Goal: Task Accomplishment & Management: Use online tool/utility

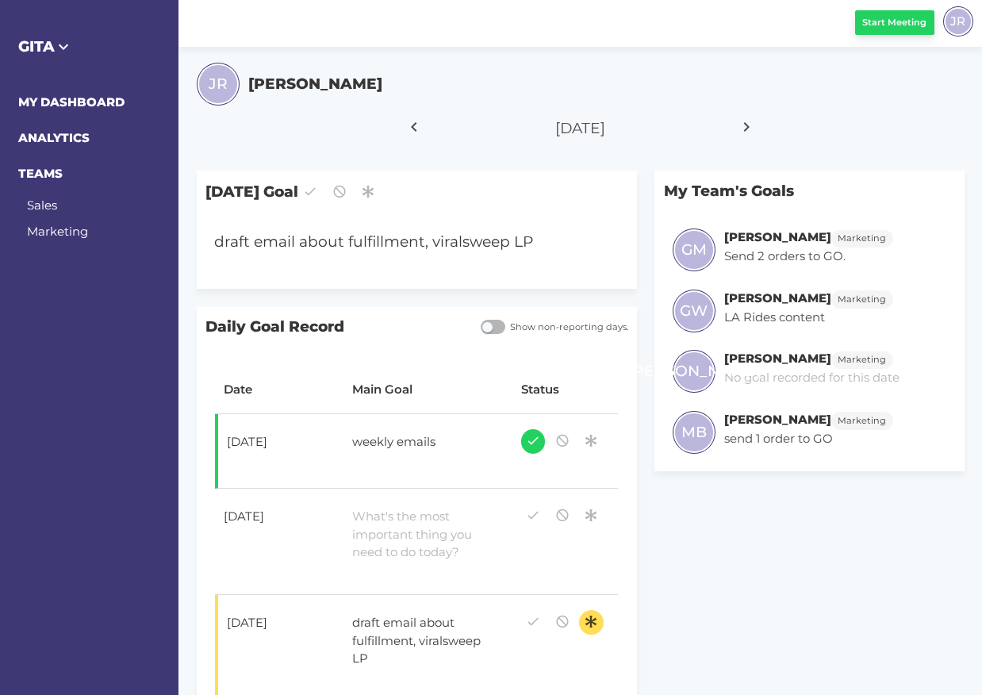
click at [871, 26] on span "Start Meeting" at bounding box center [894, 22] width 64 height 13
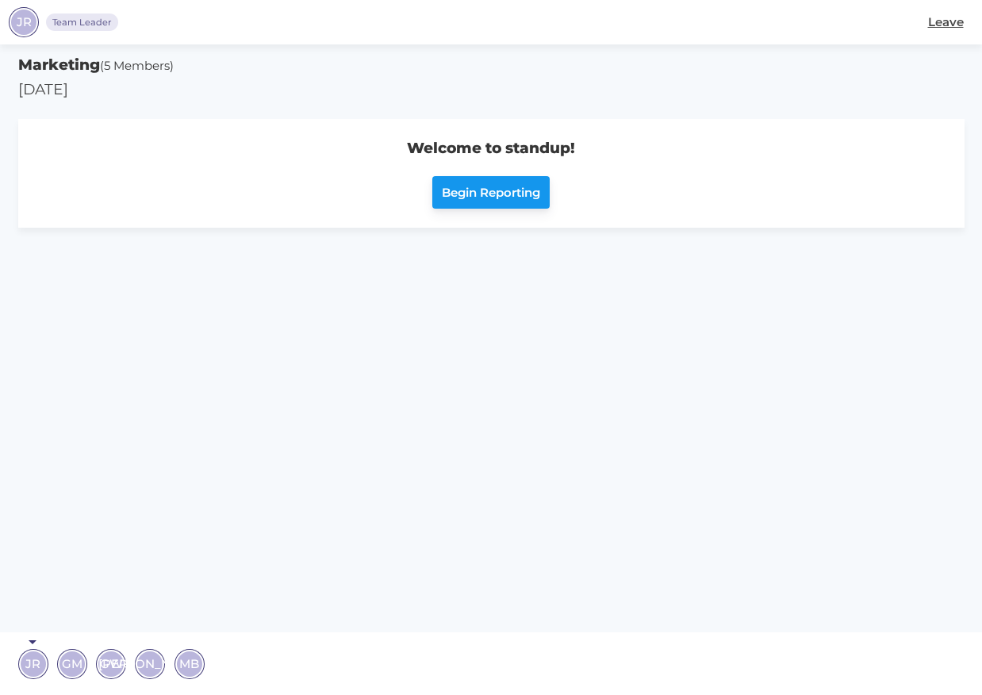
click at [481, 198] on span "Begin Reporting" at bounding box center [491, 193] width 98 height 18
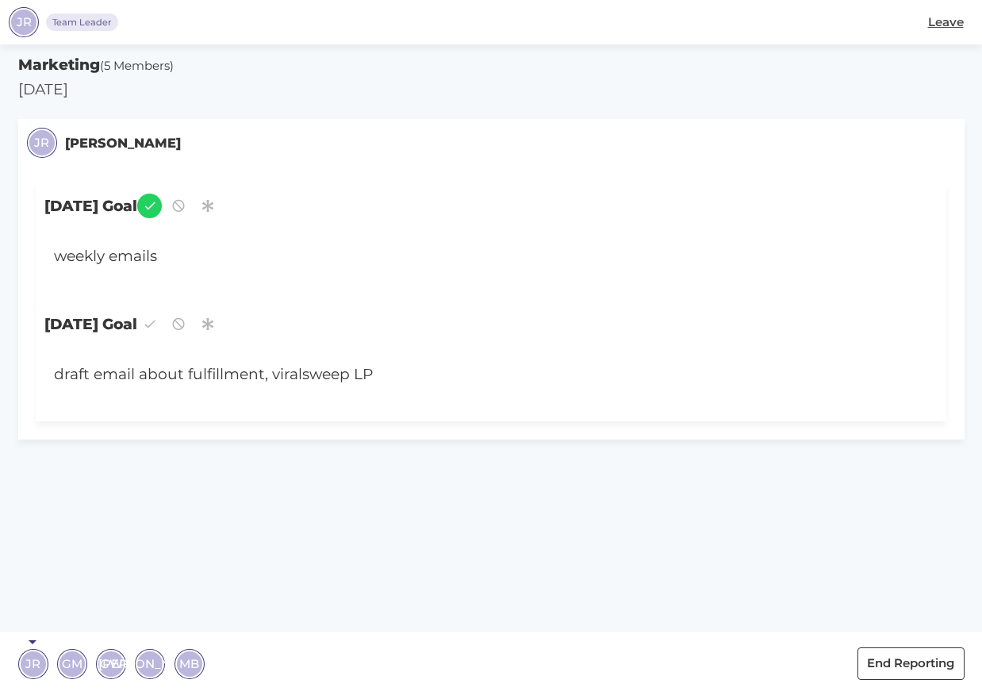
click at [70, 600] on span "GM" at bounding box center [72, 663] width 21 height 18
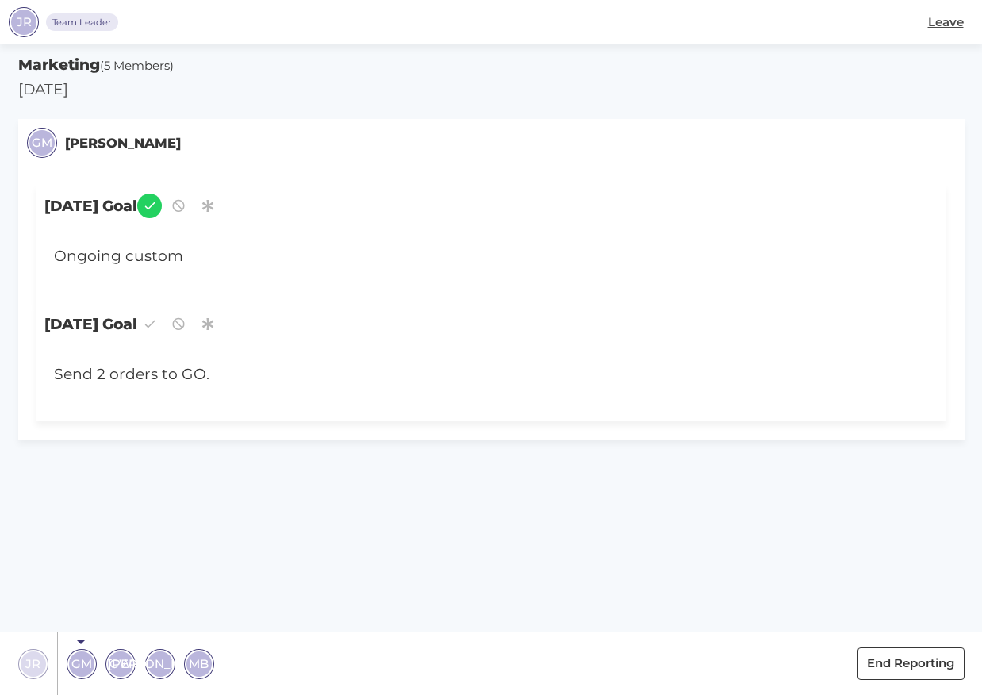
click at [118, 600] on span "GW" at bounding box center [120, 663] width 23 height 18
click at [159, 600] on span "[PERSON_NAME]" at bounding box center [160, 663] width 104 height 18
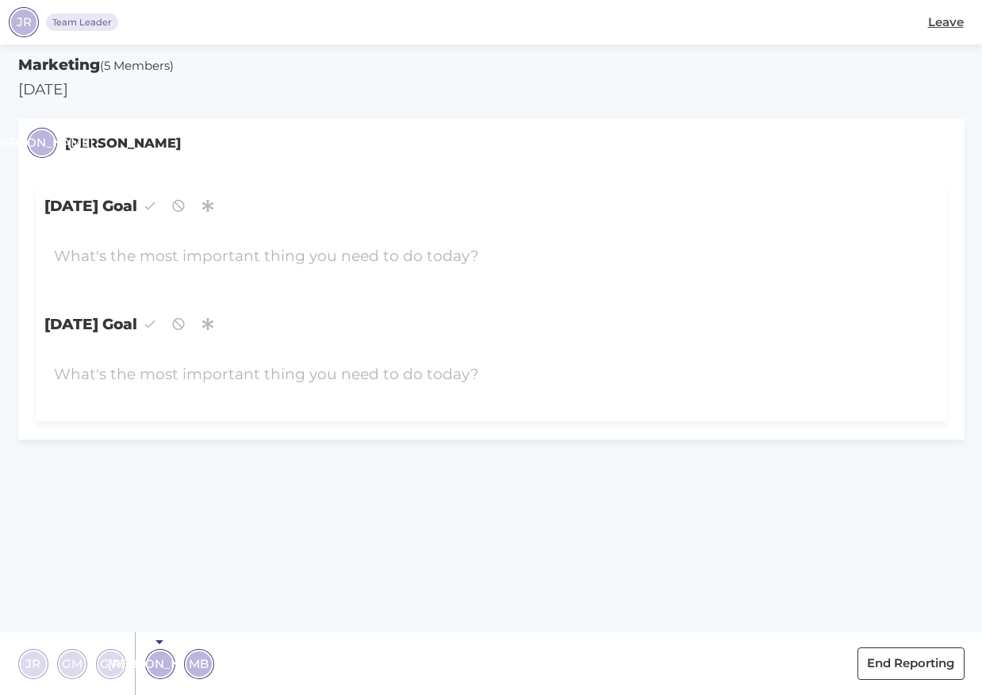
click at [199, 600] on span "MB" at bounding box center [199, 663] width 20 height 18
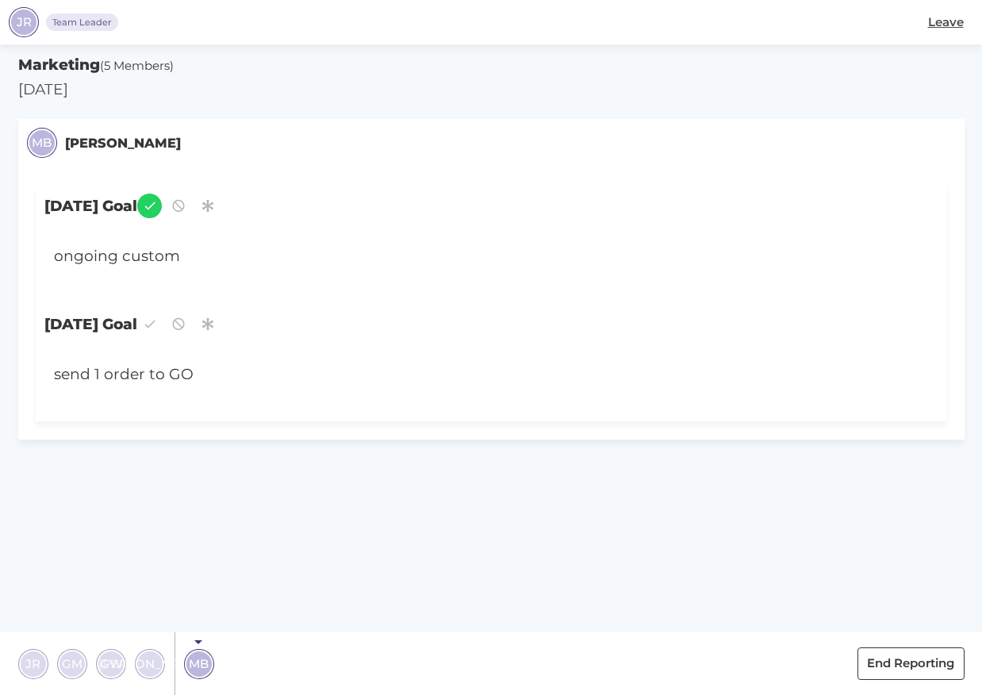
click at [194, 527] on section "Marketing (5 Members) Tuesday, October 14, 2025 MB Mandi Bleidorn Yesterday's G…" at bounding box center [491, 369] width 982 height 650
